Goal: Task Accomplishment & Management: Complete application form

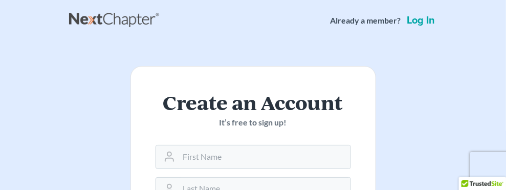
click at [437, 24] on link "Log in" at bounding box center [421, 20] width 32 height 10
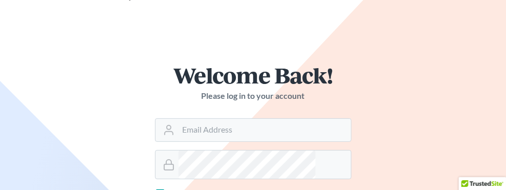
scroll to position [136, 0]
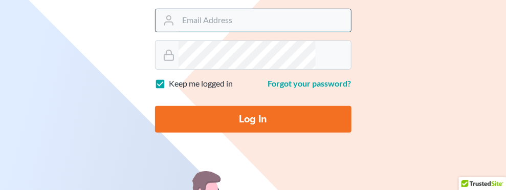
click at [179, 32] on input "Email Address" at bounding box center [265, 20] width 172 height 23
type input "[EMAIL_ADDRESS][DOMAIN_NAME]"
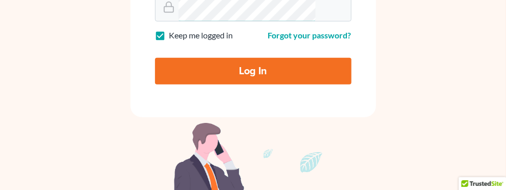
scroll to position [204, 0]
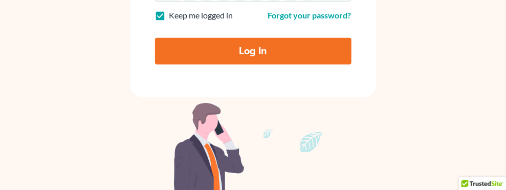
click at [155, 64] on input "Log In" at bounding box center [253, 51] width 196 height 27
type input "Thinking..."
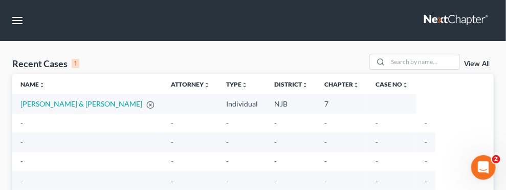
scroll to position [68, 0]
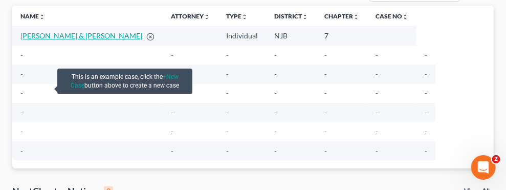
click at [38, 40] on link "Doe, John & Mary" at bounding box center [81, 35] width 122 height 9
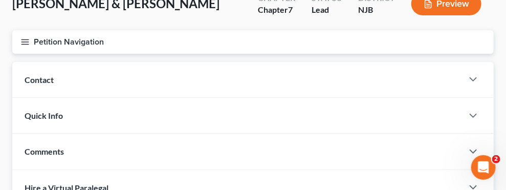
click at [0, 0] on link "Credit Report" at bounding box center [0, 0] width 0 height 0
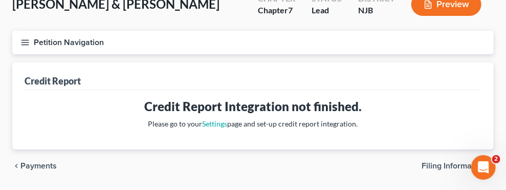
scroll to position [136, 0]
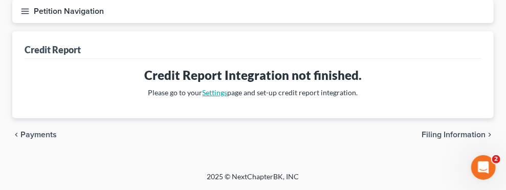
click at [228, 97] on link "Settings" at bounding box center [215, 92] width 25 height 9
select select "33"
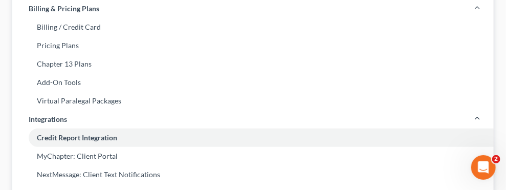
scroll to position [204, 0]
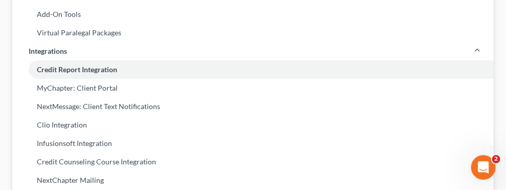
checkbox input "true"
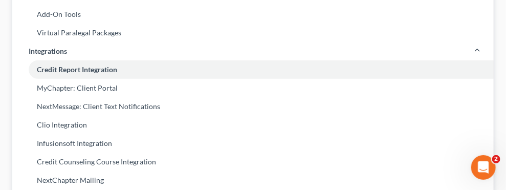
checkbox input "true"
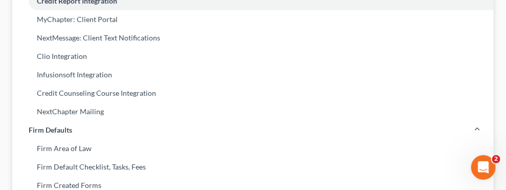
scroll to position [341, 0]
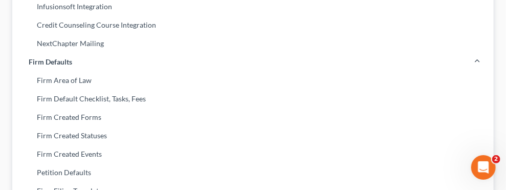
radio input "true"
select select "1"
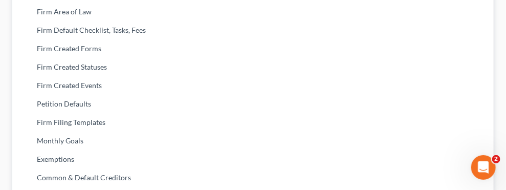
type input "James Mahon"
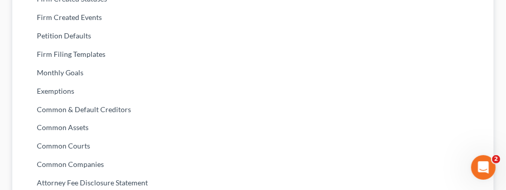
type input "609-356-0315"
select select "33"
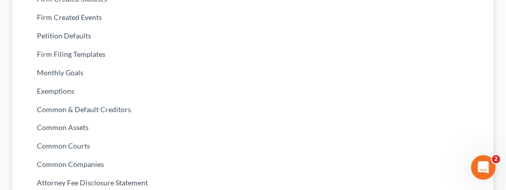
select select "33"
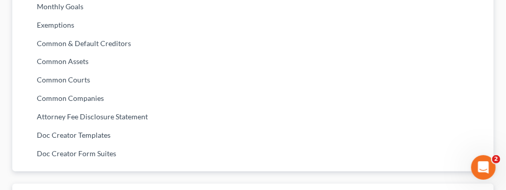
scroll to position [545, 0]
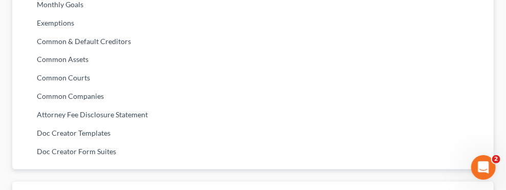
type input "609-356-0315"
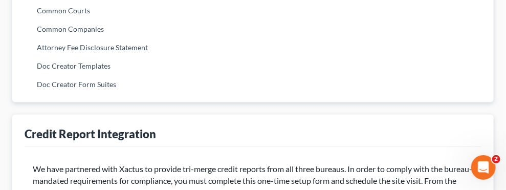
scroll to position [682, 0]
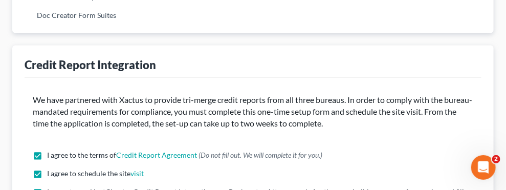
type input "013951989"
select select "0"
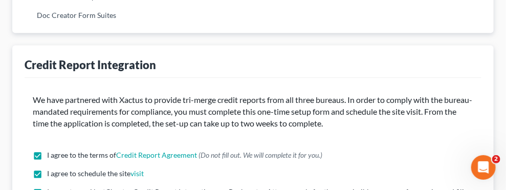
type input "Attorney"
type input "Bankruptcy"
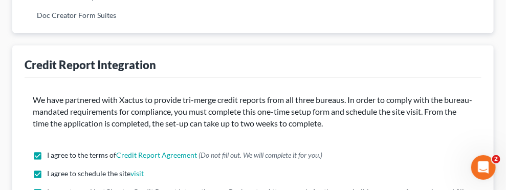
type input "J"
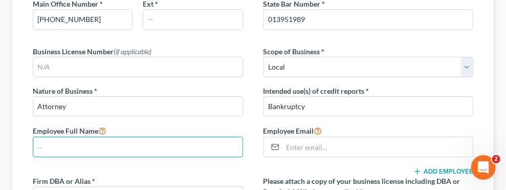
scroll to position [1159, 0]
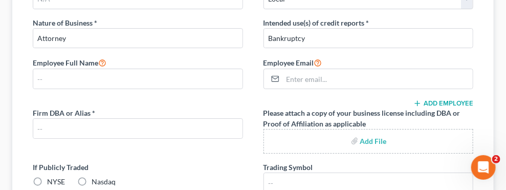
select select "0"
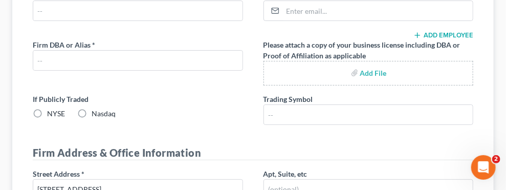
scroll to position [1228, 0]
select select "1"
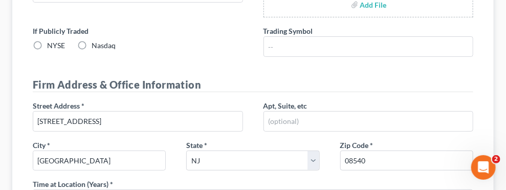
scroll to position [1296, 0]
select select "1"
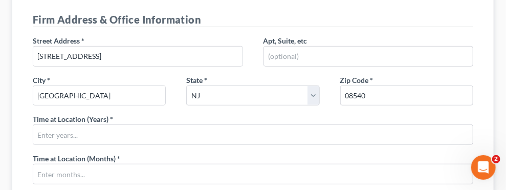
scroll to position [1364, 0]
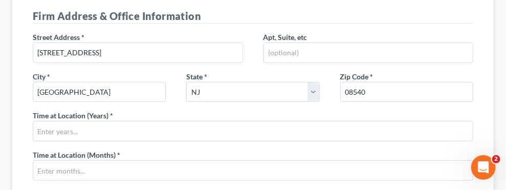
type input "no"
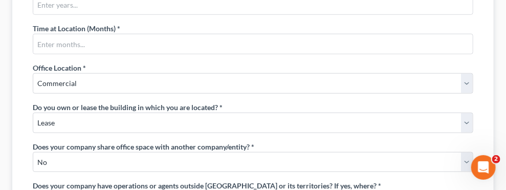
scroll to position [1500, 0]
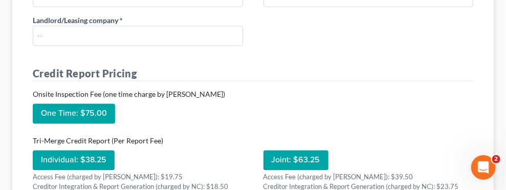
scroll to position [1841, 0]
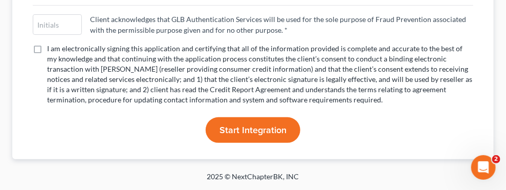
scroll to position [4092, 0]
click at [81, 34] on input "text" at bounding box center [57, 24] width 48 height 19
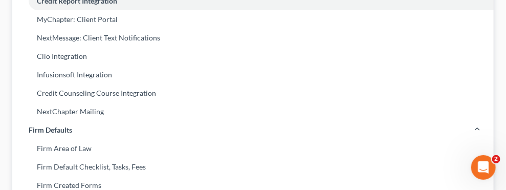
scroll to position [341, 0]
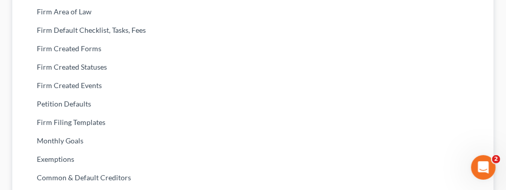
select select "33"
